Goal: Task Accomplishment & Management: Complete application form

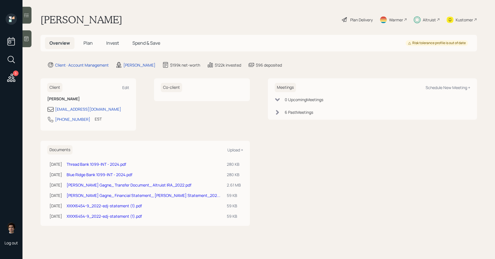
click at [108, 45] on span "Invest" at bounding box center [112, 43] width 13 height 6
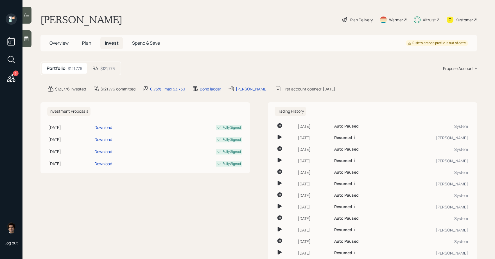
click at [99, 71] on div "IRA $121,776" at bounding box center [103, 68] width 33 height 10
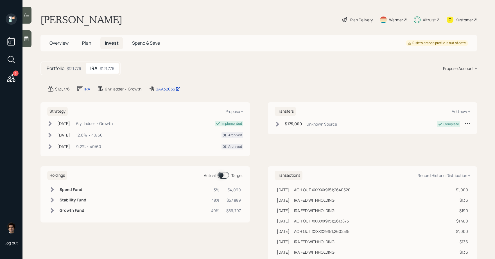
click at [85, 40] on span "Plan" at bounding box center [86, 43] width 9 height 6
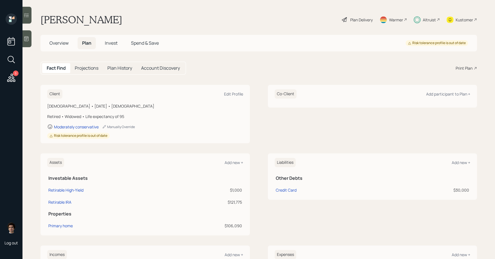
click at [147, 47] on h5 "Spend & Save" at bounding box center [144, 43] width 37 height 12
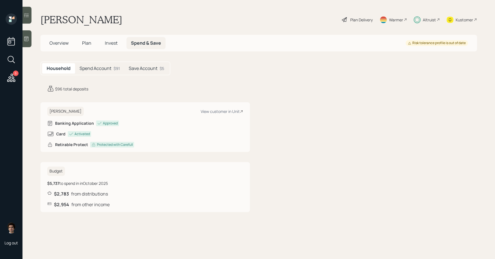
click at [416, 19] on icon at bounding box center [416, 19] width 7 height 7
click at [87, 45] on span "Plan" at bounding box center [86, 43] width 9 height 6
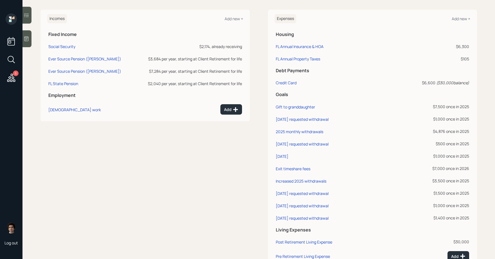
scroll to position [231, 0]
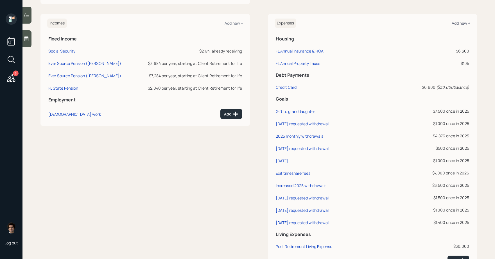
click at [462, 21] on div "Add new +" at bounding box center [460, 23] width 19 height 5
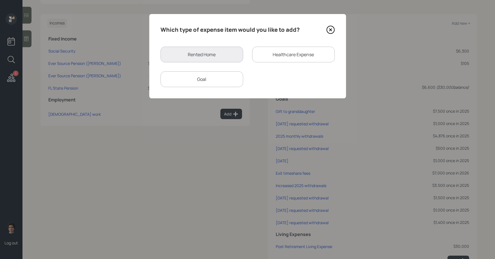
click at [215, 79] on div "Goal" at bounding box center [201, 79] width 83 height 16
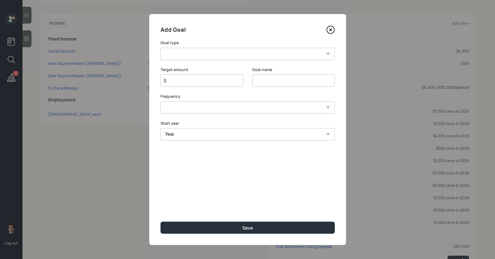
click at [202, 53] on select "Create an emergency fund Donate to charity Purchase a home Make a purchase Supp…" at bounding box center [247, 54] width 174 height 12
select select "other"
click at [160, 48] on select "Create an emergency fund Donate to charity Purchase a home Make a purchase Supp…" at bounding box center [247, 54] width 174 height 12
type input "Other"
click at [184, 81] on input "$" at bounding box center [199, 80] width 73 height 7
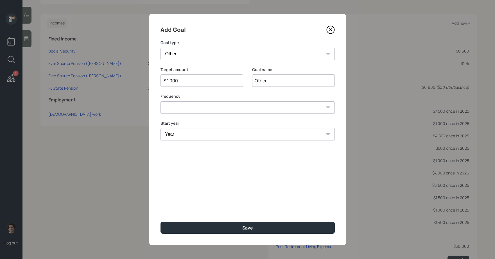
type input "$ 1,000"
click at [260, 79] on input "Other" at bounding box center [293, 80] width 83 height 12
type input "[DATE]"
click at [234, 107] on select "One time Every 1 year Every 2 years Every 3 years Every 4 years Every 5 years E…" at bounding box center [247, 107] width 174 height 12
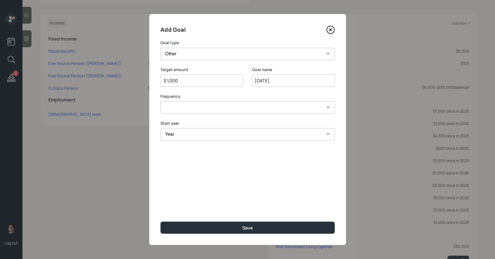
select select "0"
click at [160, 101] on select "One time Every 1 year Every 2 years Every 3 years Every 4 years Every 5 years E…" at bounding box center [247, 107] width 174 height 12
click at [224, 137] on select "Year [DATE] 2026 2027 2028 2029 2030 2031 2032 2033 2034 2035 2036 2037 2038 20…" at bounding box center [247, 134] width 174 height 12
select select "2025"
click at [160, 128] on select "Year [DATE] 2026 2027 2028 2029 2030 2031 2032 2033 2034 2035 2036 2037 2038 20…" at bounding box center [247, 134] width 174 height 12
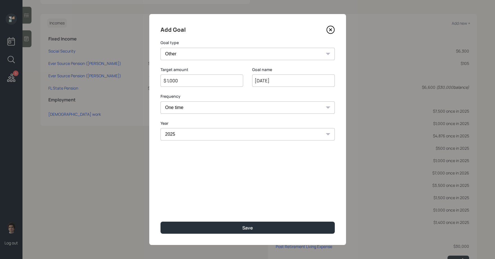
click at [295, 77] on input "[DATE]" at bounding box center [293, 80] width 83 height 12
click at [295, 80] on input "[DATE]" at bounding box center [293, 80] width 83 height 12
click at [292, 89] on div "Goal name [DATE]" at bounding box center [293, 80] width 83 height 27
click at [292, 85] on input "[DATE]" at bounding box center [293, 80] width 83 height 12
type input "[DATE] pay off credit cards"
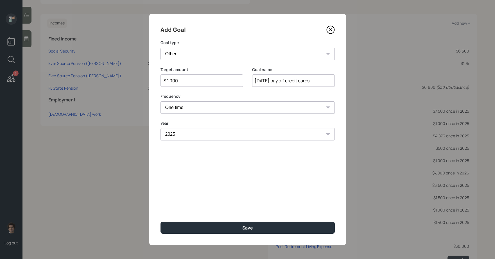
click at [285, 92] on div "Goal name [DATE] pay off credit cards" at bounding box center [293, 80] width 83 height 27
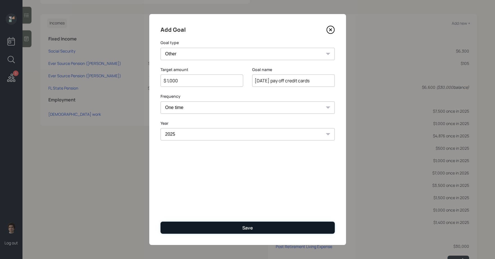
click at [292, 223] on button "Save" at bounding box center [247, 228] width 174 height 12
type input "$"
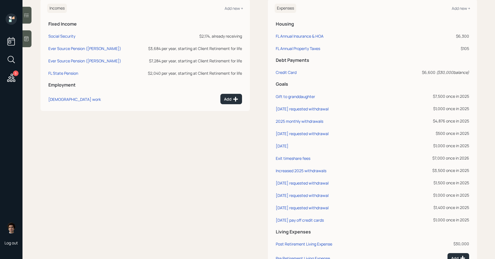
scroll to position [247, 0]
